Goal: Task Accomplishment & Management: Understand process/instructions

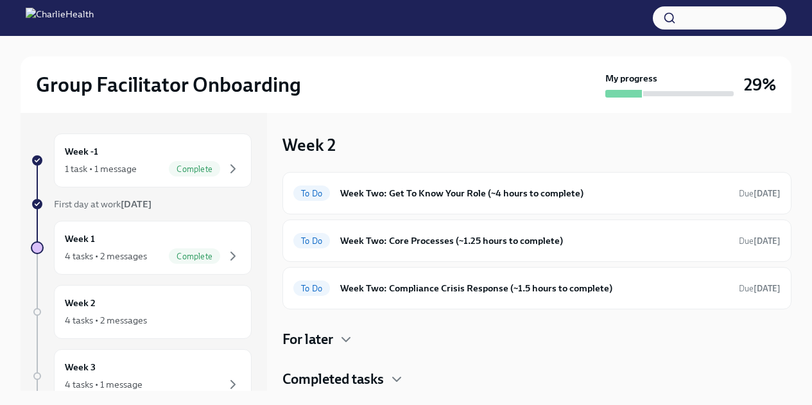
scroll to position [22, 0]
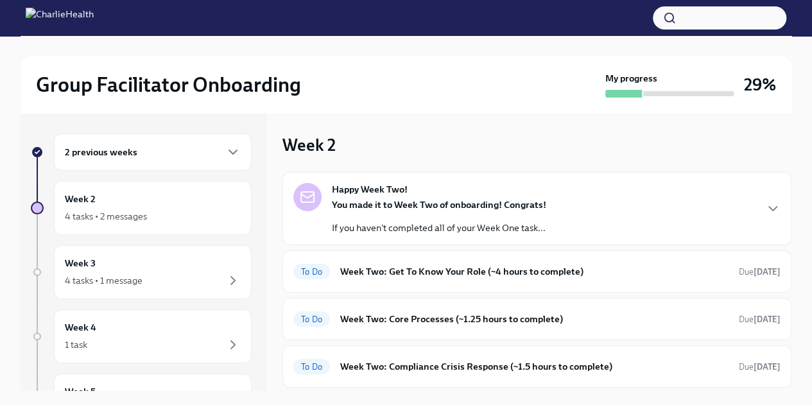
click at [158, 159] on div "2 previous weeks" at bounding box center [153, 151] width 176 height 15
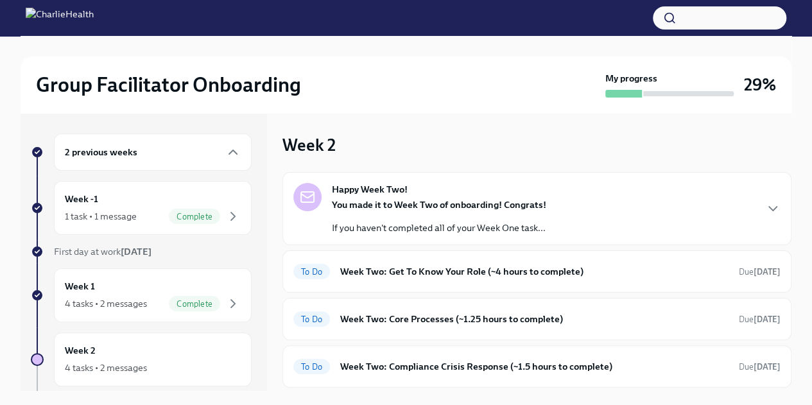
click at [146, 281] on div "Week 1 4 tasks • 2 messages Complete" at bounding box center [153, 295] width 176 height 32
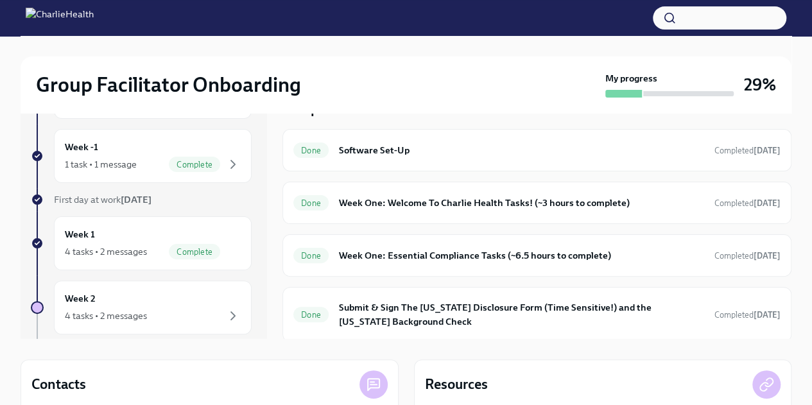
scroll to position [51, 0]
click at [105, 246] on div "4 tasks • 2 messages" at bounding box center [106, 252] width 82 height 13
click at [724, 322] on div "Done Submit & Sign The Utah Disclosure Form (Time Sensitive!) and the Louisiana…" at bounding box center [536, 315] width 487 height 33
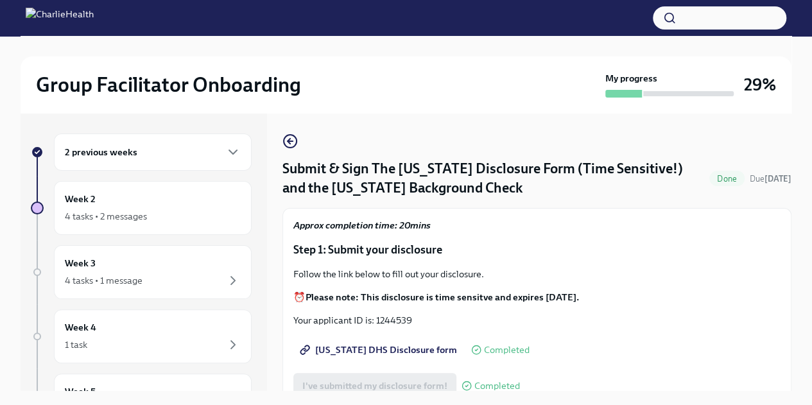
click at [293, 146] on icon "button" at bounding box center [290, 141] width 15 height 15
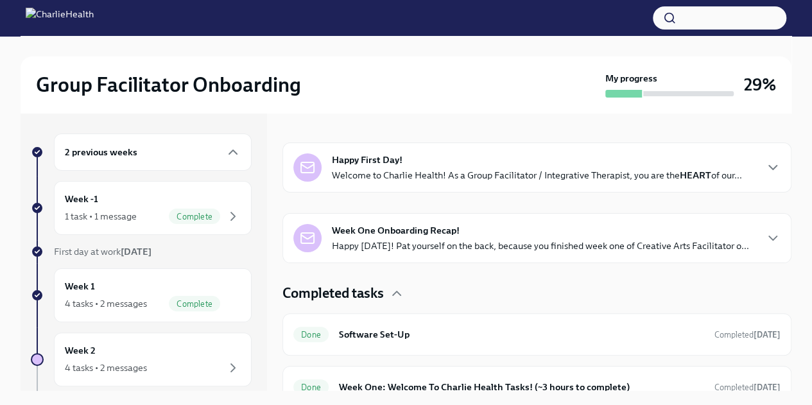
scroll to position [218, 0]
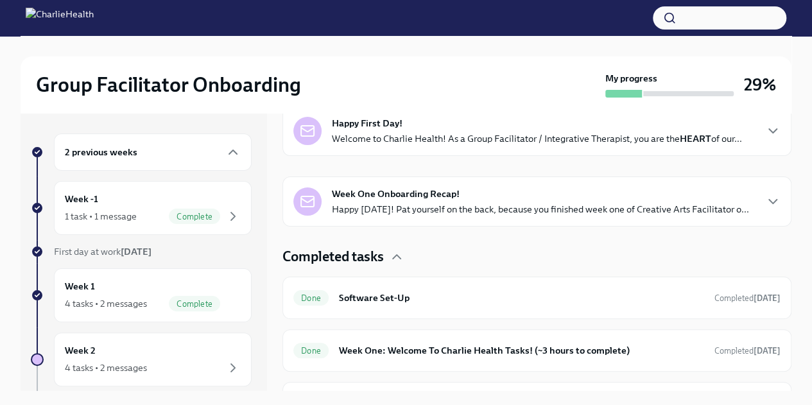
click at [516, 208] on p "Happy Friday! Pat yourself on the back, because you finished week one of Creati…" at bounding box center [540, 209] width 417 height 13
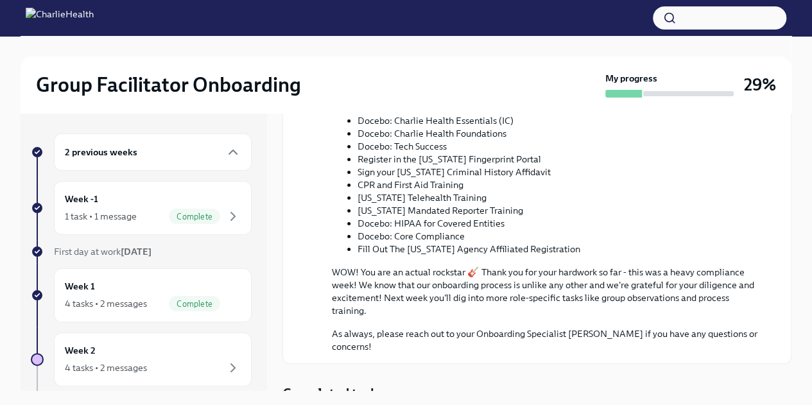
scroll to position [747, 0]
drag, startPoint x: 396, startPoint y: 228, endPoint x: 491, endPoint y: 228, distance: 95.0
click at [491, 229] on li "Docebo: Core Compliance" at bounding box center [559, 235] width 403 height 13
copy li "Core Compliance"
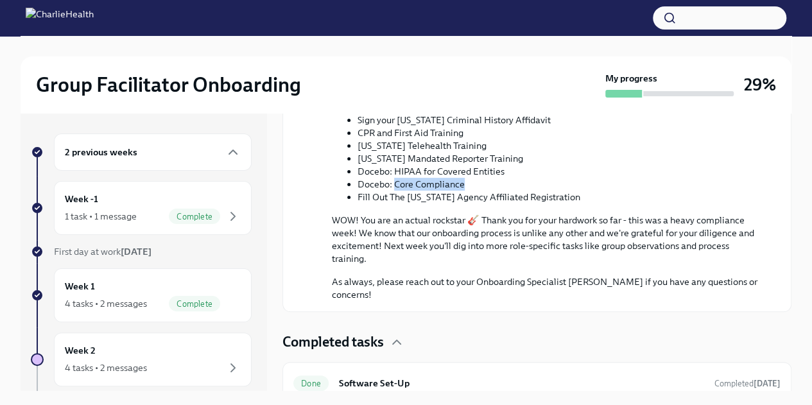
scroll to position [809, 0]
